Goal: Information Seeking & Learning: Learn about a topic

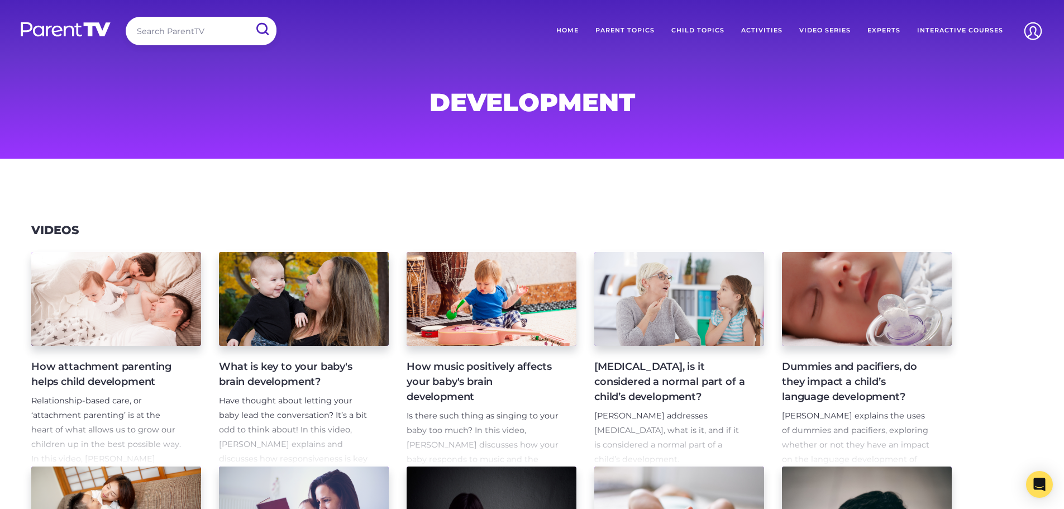
click at [619, 30] on link "Parent Topics" at bounding box center [625, 31] width 76 height 28
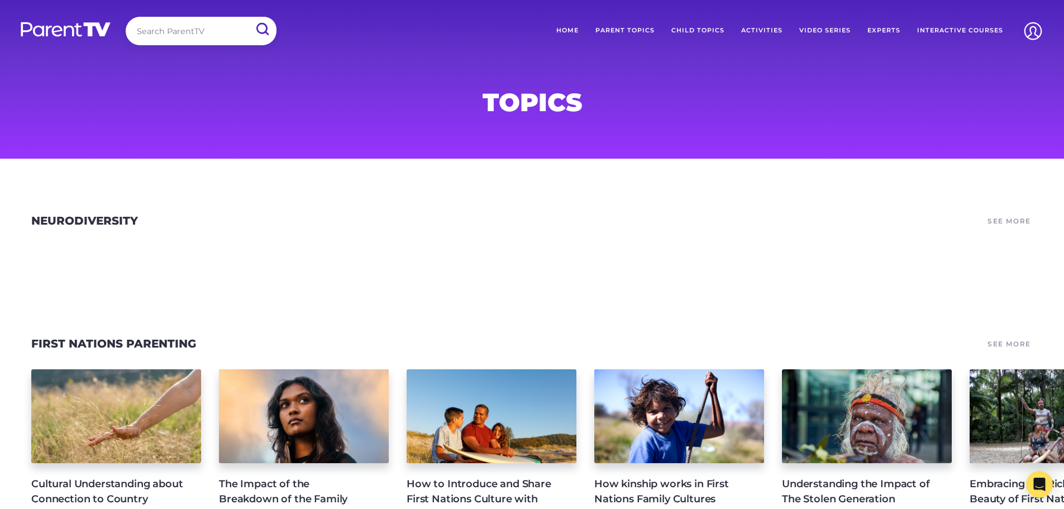
click at [880, 30] on link "Experts" at bounding box center [884, 31] width 50 height 28
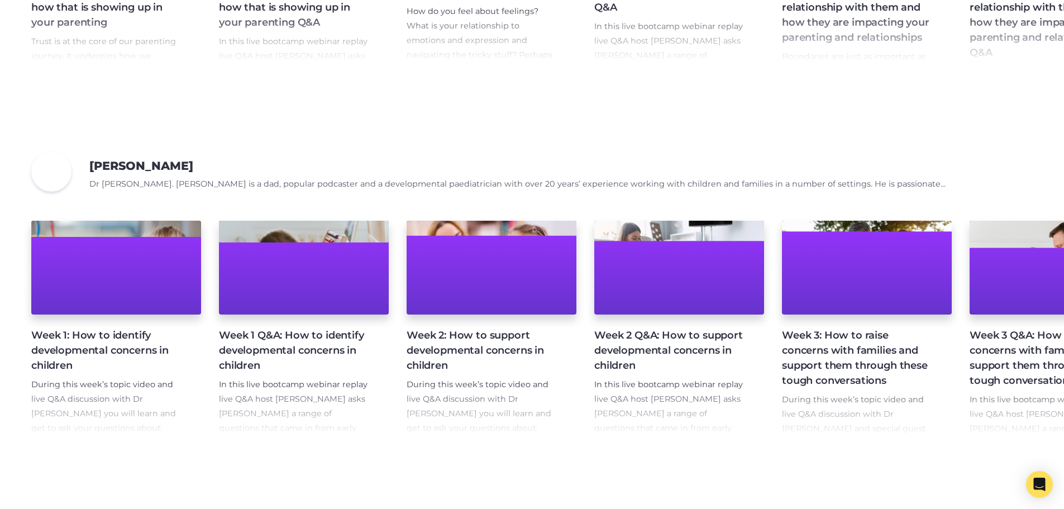
scroll to position [1228, 0]
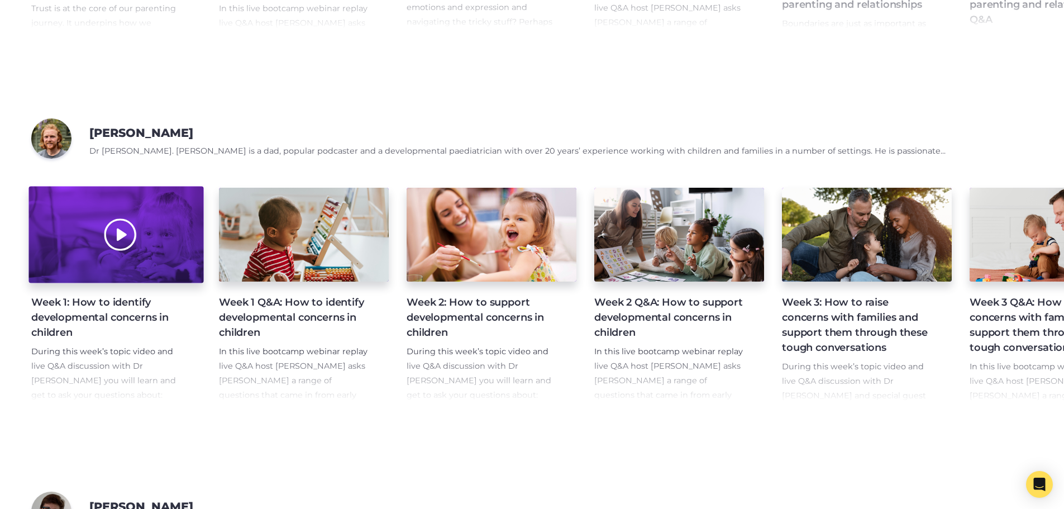
click at [181, 250] on div at bounding box center [115, 234] width 175 height 97
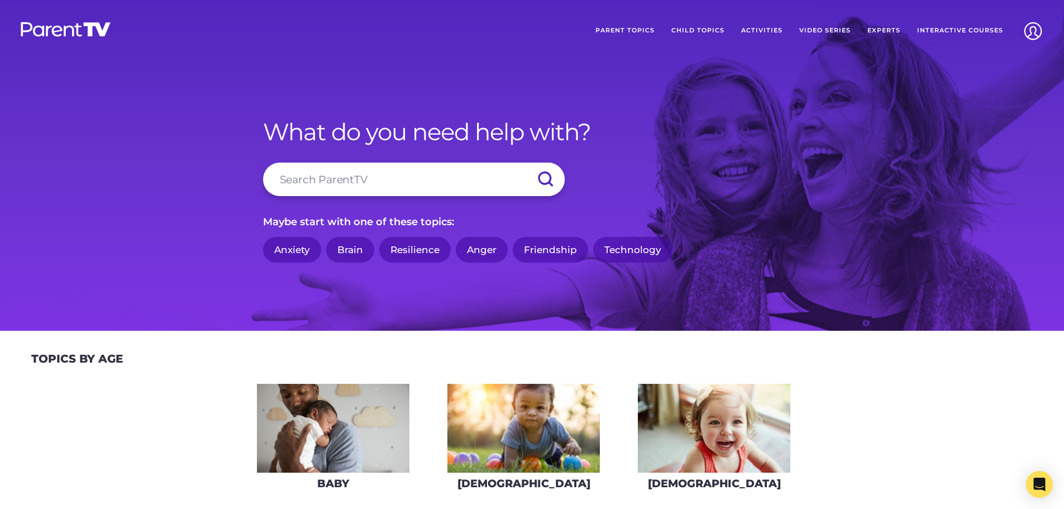
click at [695, 30] on link "Child Topics" at bounding box center [698, 31] width 70 height 28
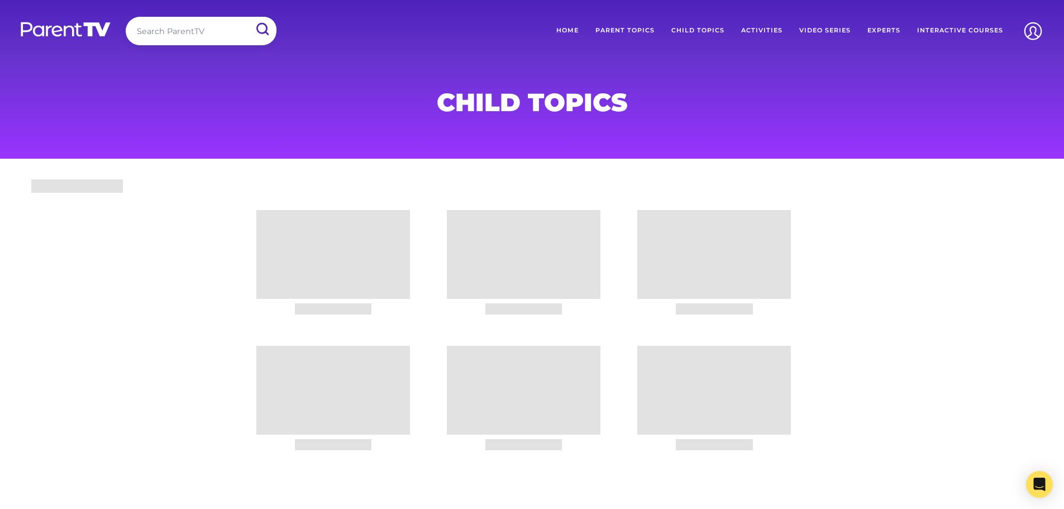
click at [706, 30] on link "Child Topics" at bounding box center [698, 31] width 70 height 28
click at [880, 30] on link "Experts" at bounding box center [884, 31] width 50 height 28
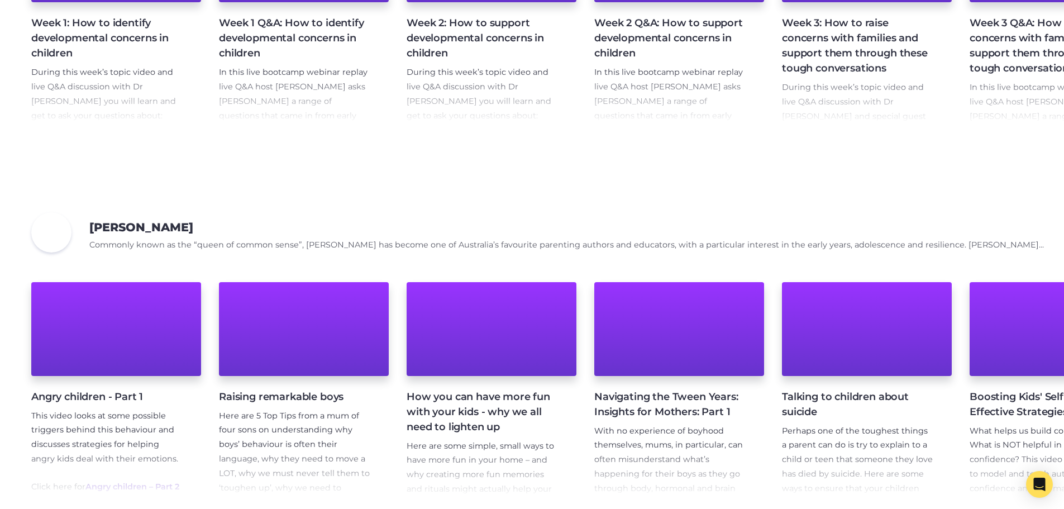
scroll to position [1619, 0]
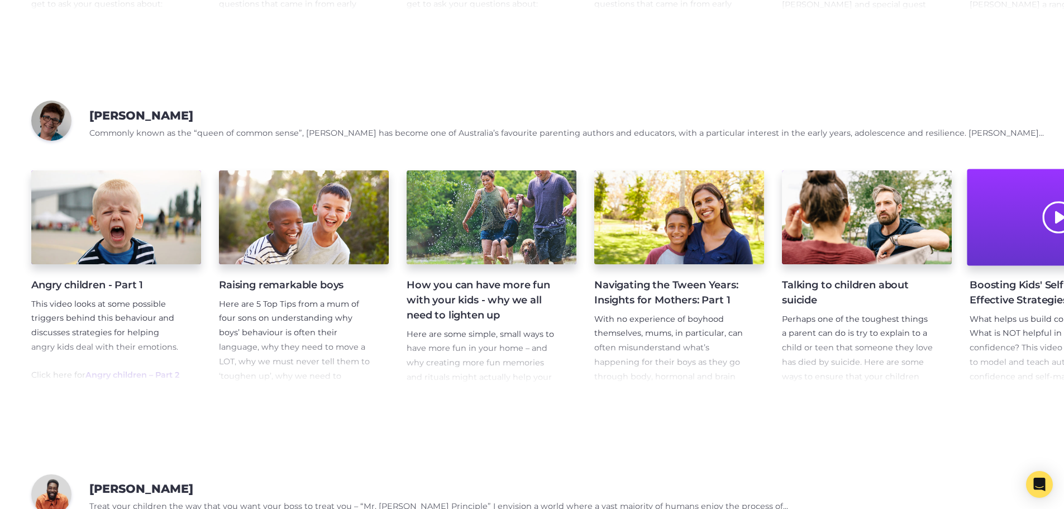
click at [1018, 248] on div at bounding box center [1053, 217] width 175 height 97
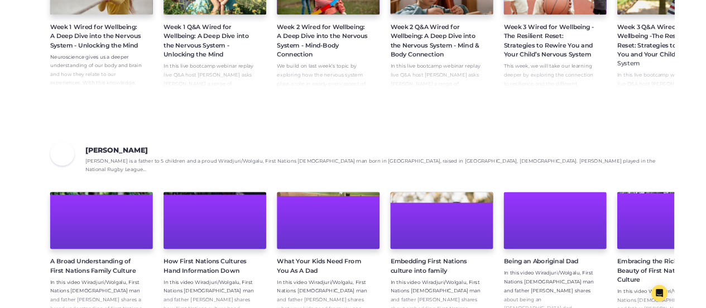
scroll to position [352, 0]
